Goal: Task Accomplishment & Management: Manage account settings

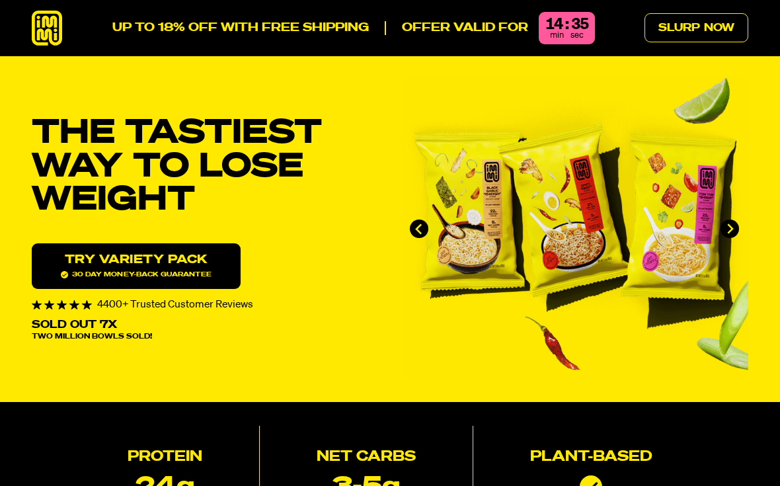
click at [684, 20] on link "Slurp Now" at bounding box center [696, 27] width 104 height 29
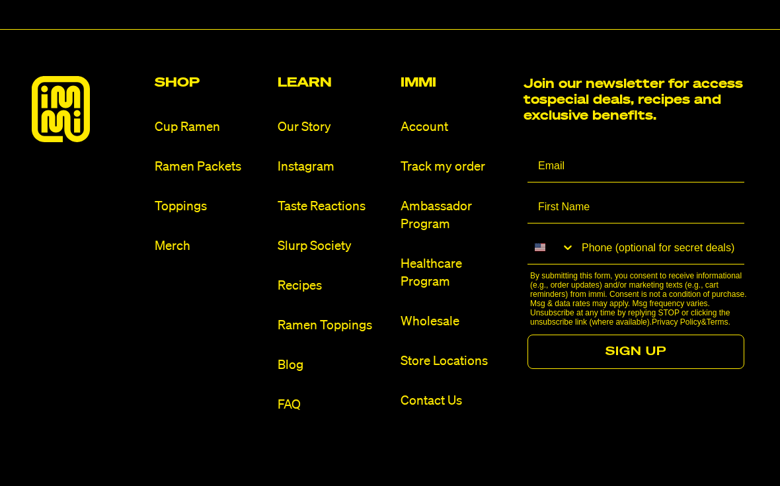
scroll to position [7537, 0]
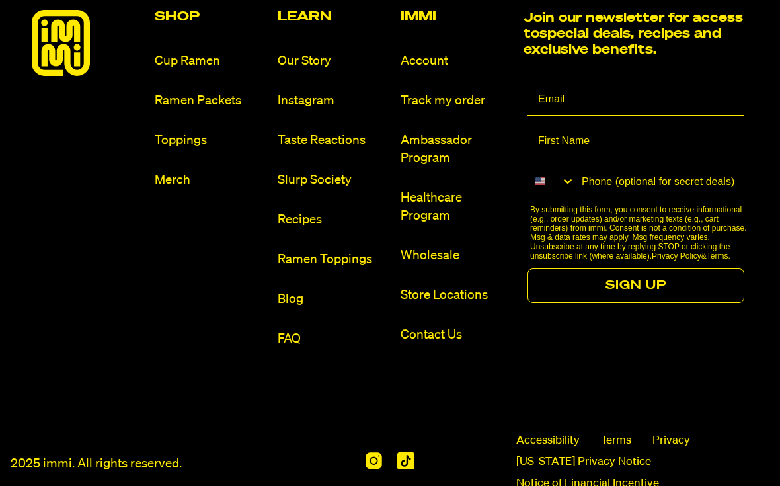
click at [564, 83] on input "Email" at bounding box center [635, 99] width 217 height 33
type input "[EMAIL_ADDRESS][DOMAIN_NAME]"
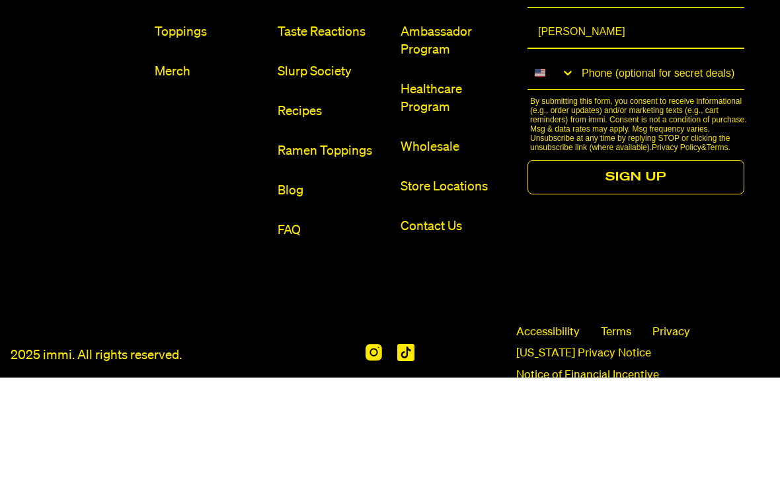
type input "Laurie"
click at [636, 268] on button "SIGN UP" at bounding box center [635, 285] width 217 height 34
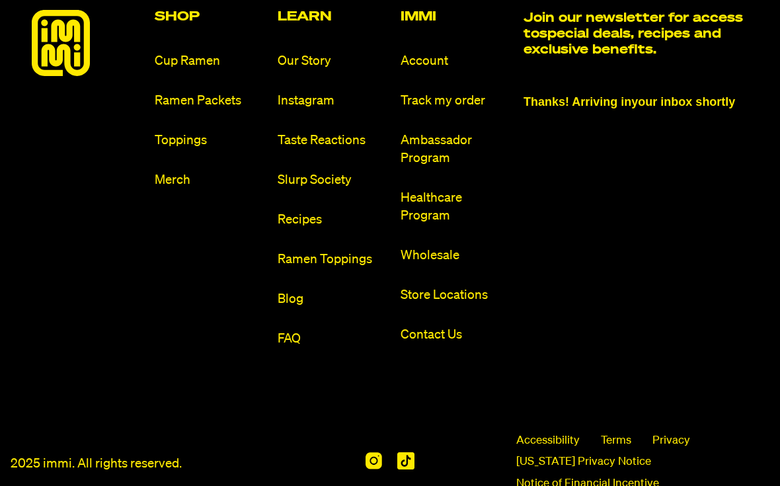
scroll to position [7536, 0]
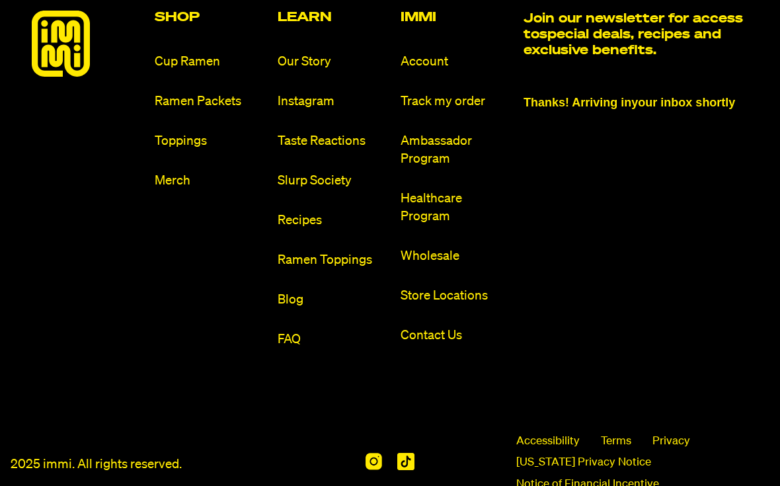
click at [425, 53] on link "Account" at bounding box center [456, 62] width 112 height 18
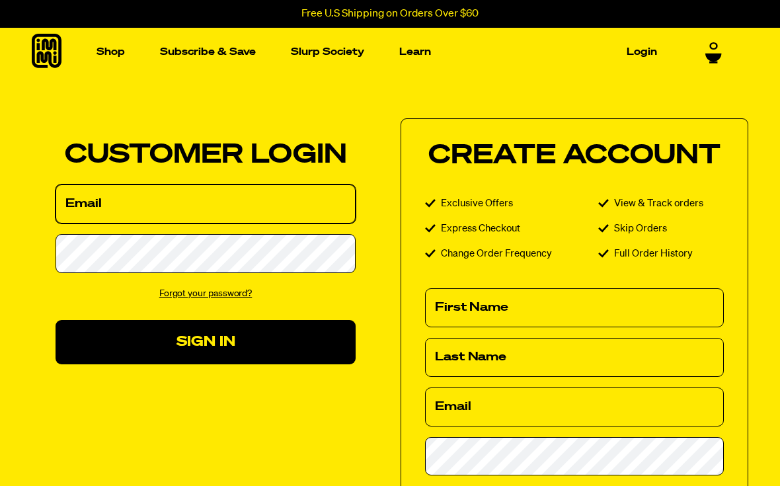
click at [122, 197] on input "Email" at bounding box center [205, 203] width 300 height 39
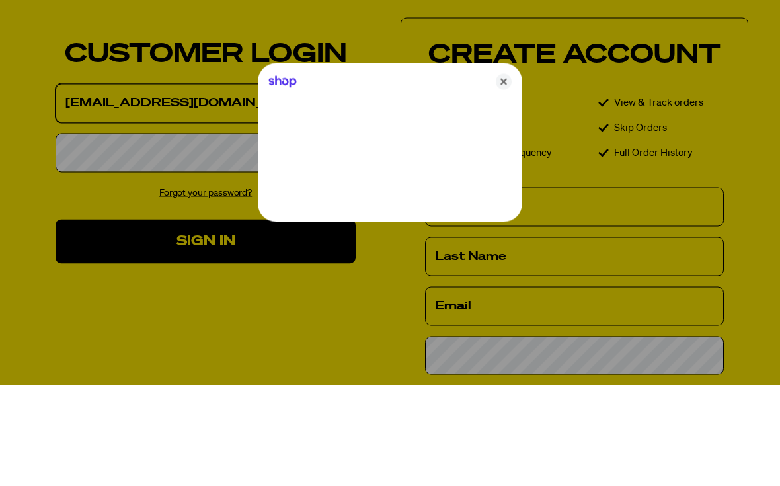
type input "[EMAIL_ADDRESS][DOMAIN_NAME]"
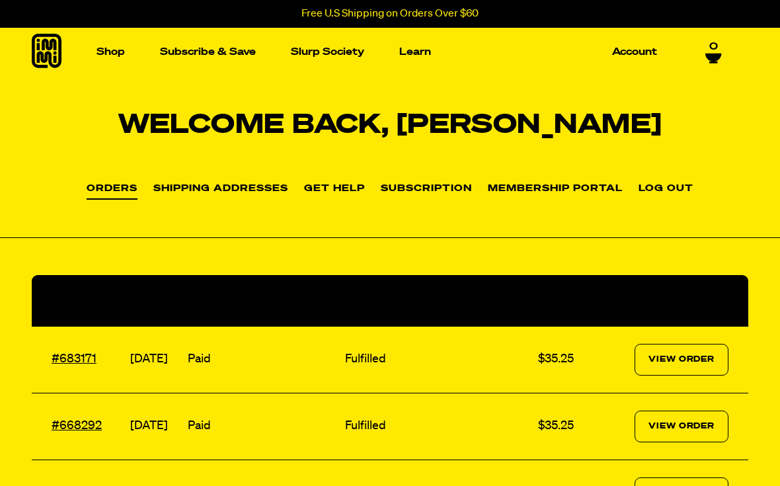
click at [427, 188] on link "Subscription" at bounding box center [426, 189] width 91 height 11
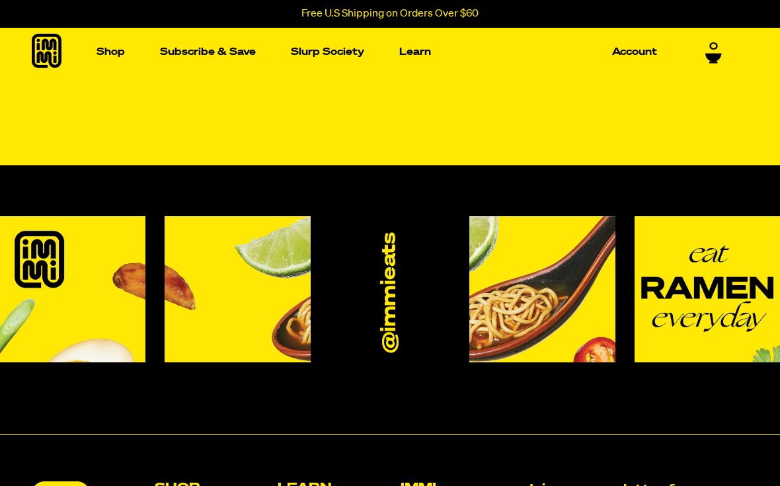
click at [641, 49] on link "Account" at bounding box center [633, 52] width 55 height 20
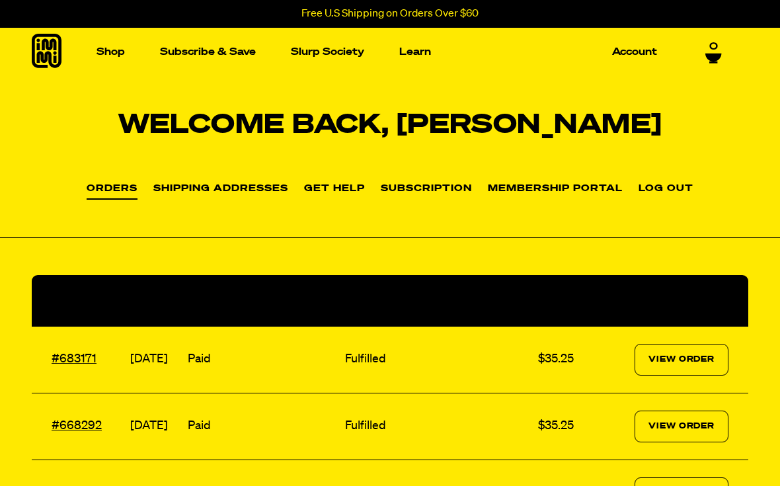
click at [420, 188] on link "Subscription" at bounding box center [426, 189] width 91 height 11
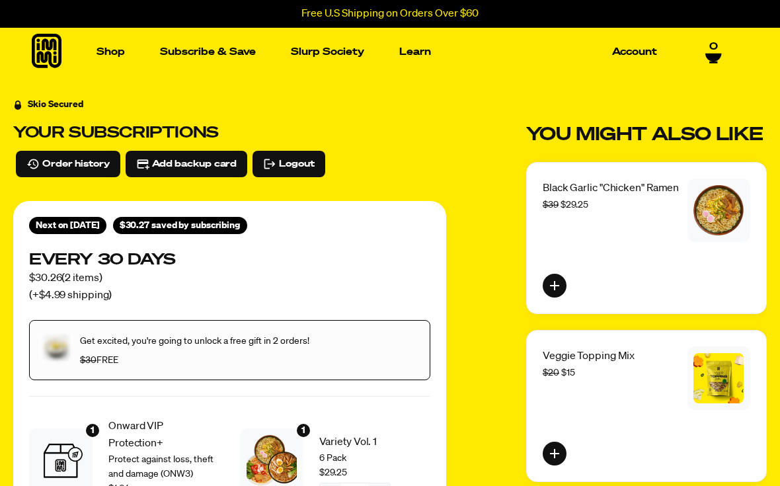
click at [589, 271] on div "Black Garlic "Chicken" Ramen $39 $29.25" at bounding box center [646, 238] width 240 height 152
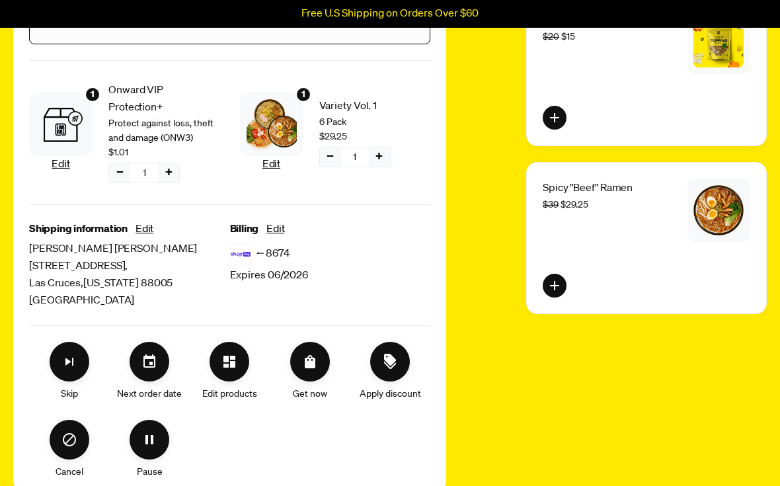
scroll to position [336, 0]
click at [239, 342] on button "Edit products" at bounding box center [229, 362] width 40 height 40
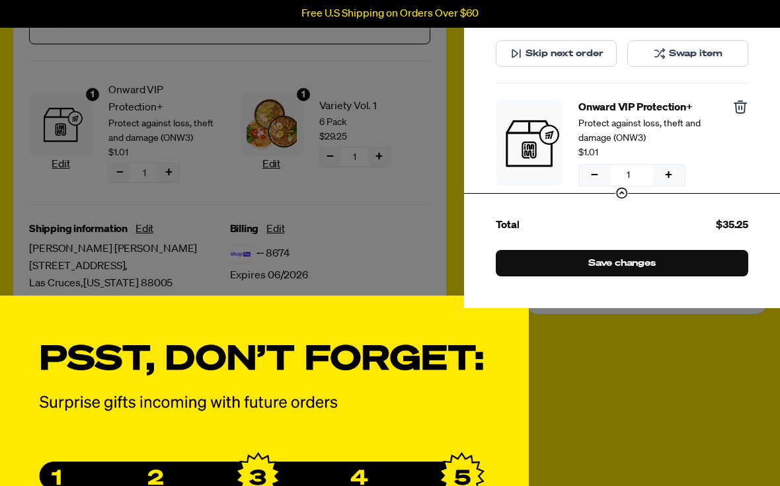
click at [379, 219] on div "Manage product(s) Variety Vol. 1 6 Pack $29.25 − 1 + − 1 + Skip next order Swap…" at bounding box center [390, 255] width 780 height 912
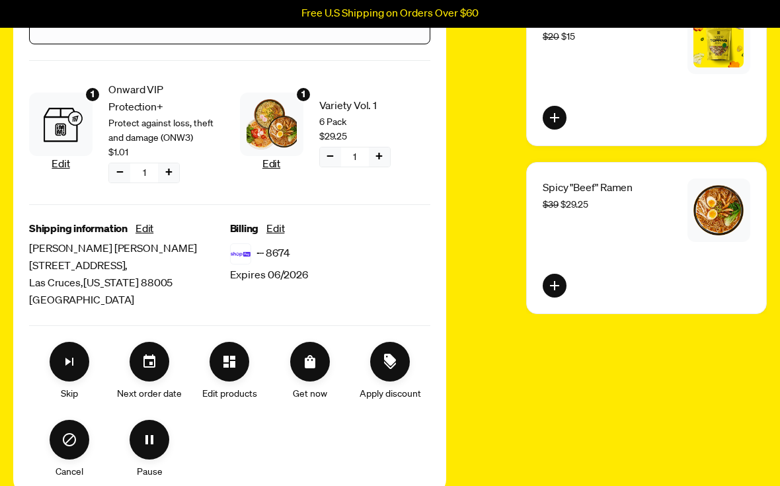
click at [76, 431] on icon "Cancel" at bounding box center [69, 439] width 16 height 16
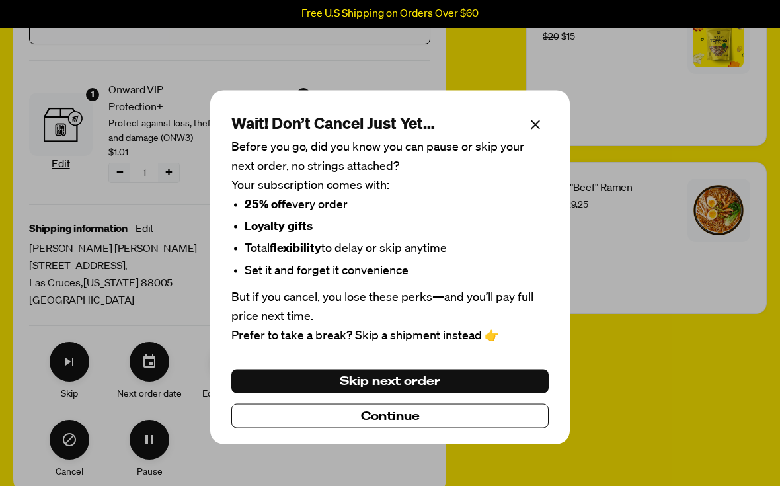
click at [375, 423] on span "Continue" at bounding box center [390, 415] width 59 height 15
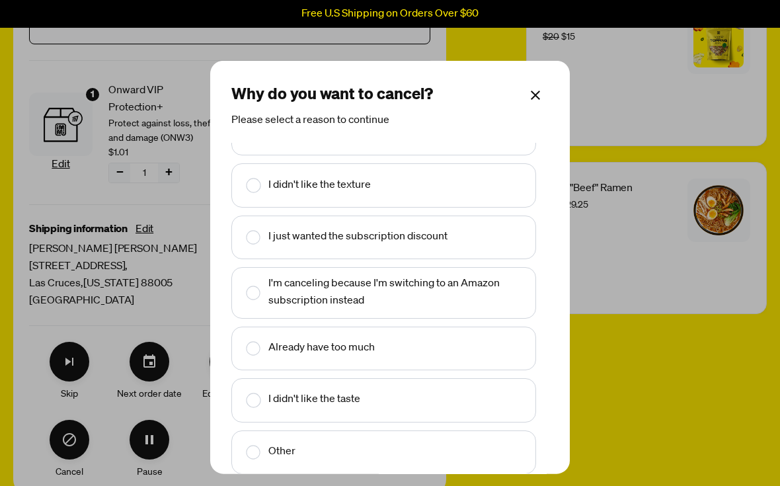
scroll to position [31, 0]
click at [259, 347] on rect "Make changes for subscription" at bounding box center [253, 348] width 14 height 14
checkbox input "true"
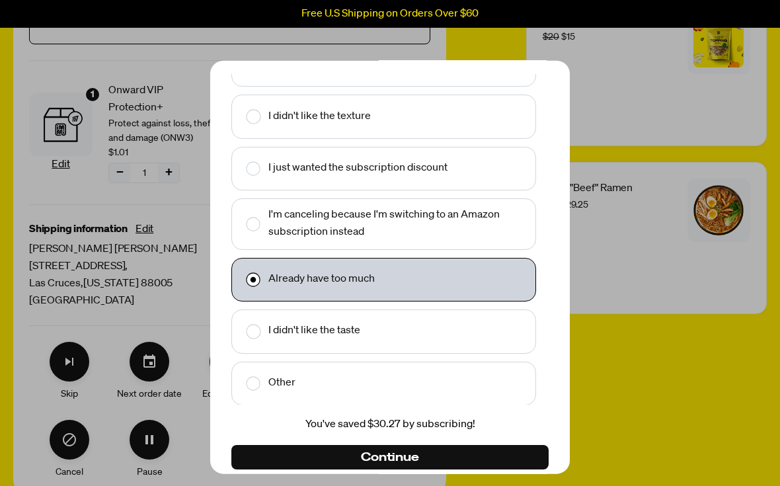
scroll to position [66, 0]
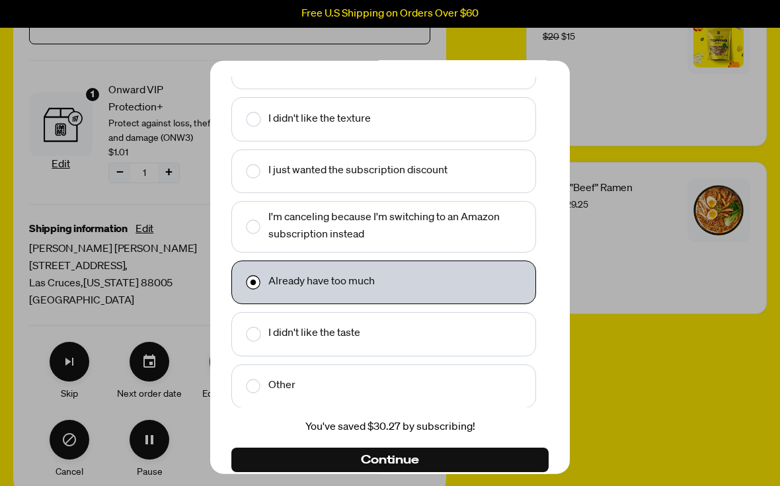
click at [384, 456] on span "Continue" at bounding box center [390, 459] width 58 height 15
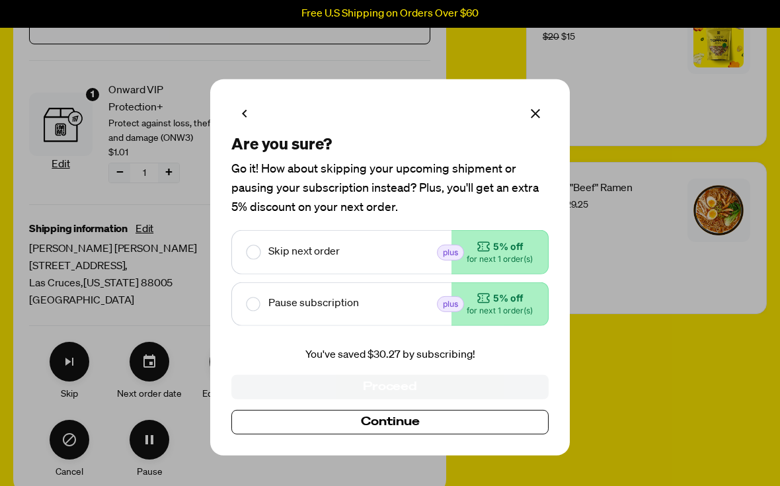
checkbox input "true"
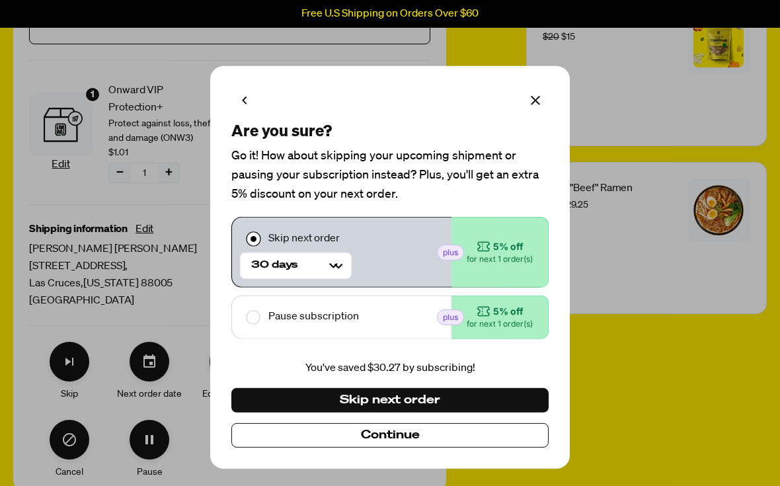
click at [375, 440] on span "Continue" at bounding box center [390, 434] width 59 height 15
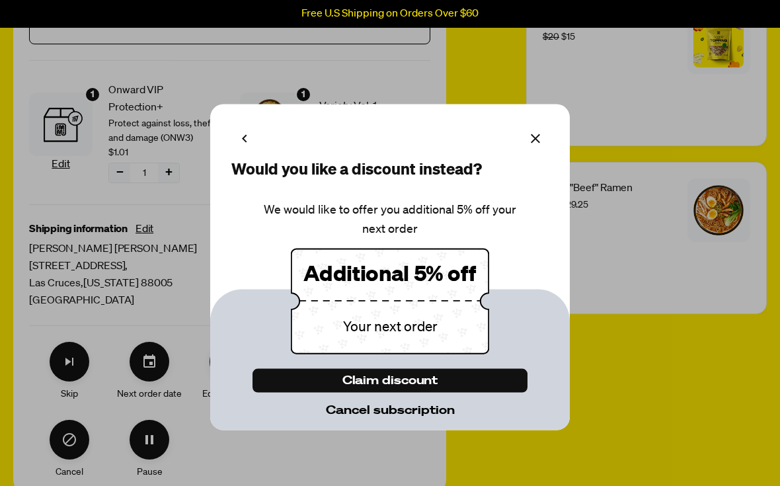
click at [380, 417] on span "Cancel subscription" at bounding box center [390, 409] width 129 height 15
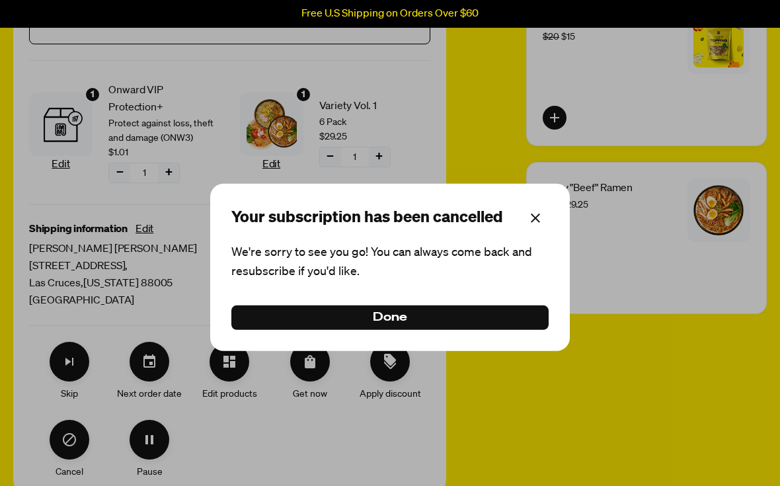
click at [397, 324] on span "Done" at bounding box center [390, 317] width 34 height 15
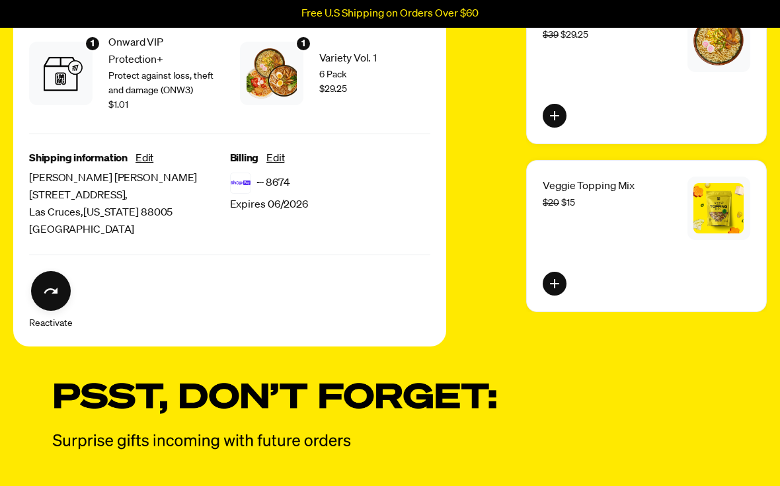
scroll to position [359, 0]
